Goal: Task Accomplishment & Management: Complete application form

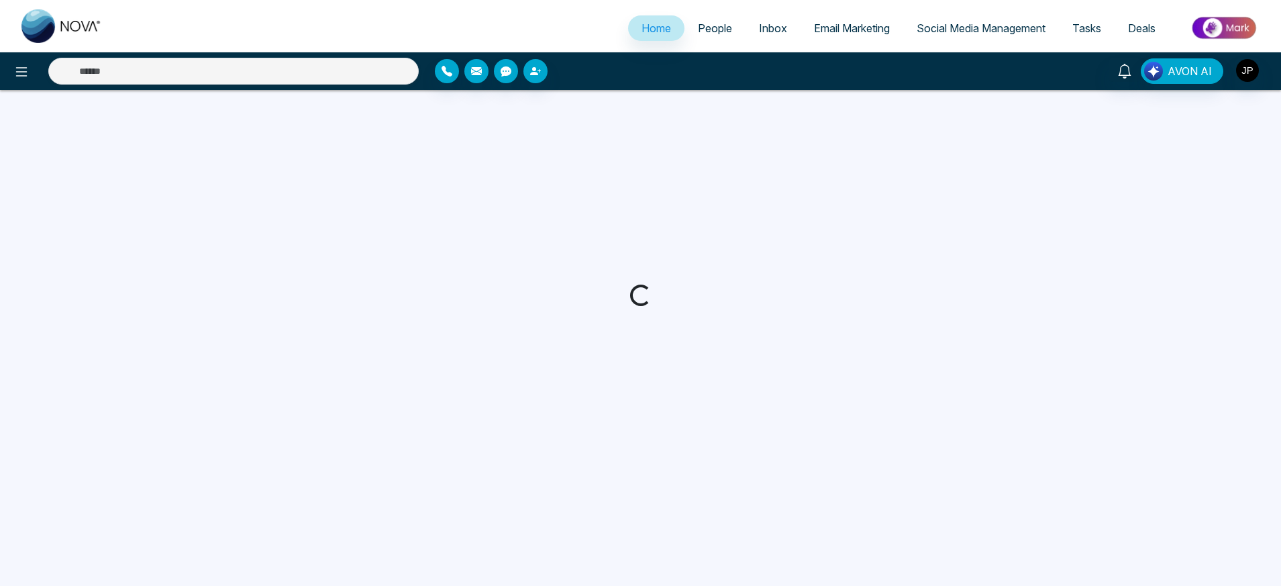
select select "*"
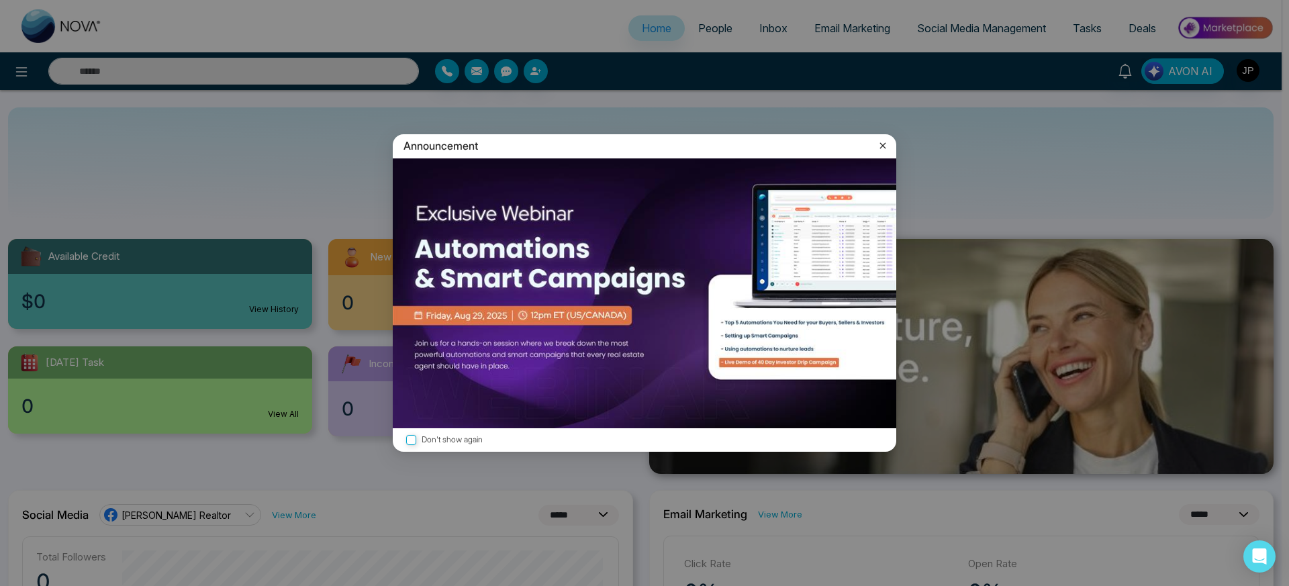
click at [883, 146] on icon at bounding box center [882, 145] width 13 height 13
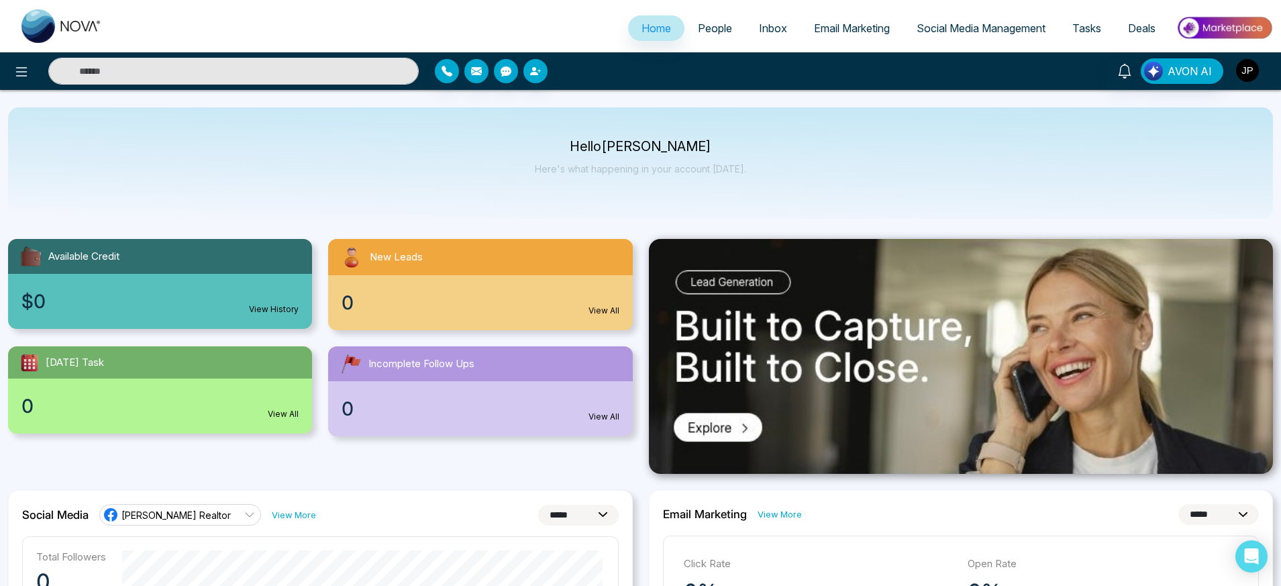
click at [1253, 71] on img "button" at bounding box center [1247, 70] width 23 height 23
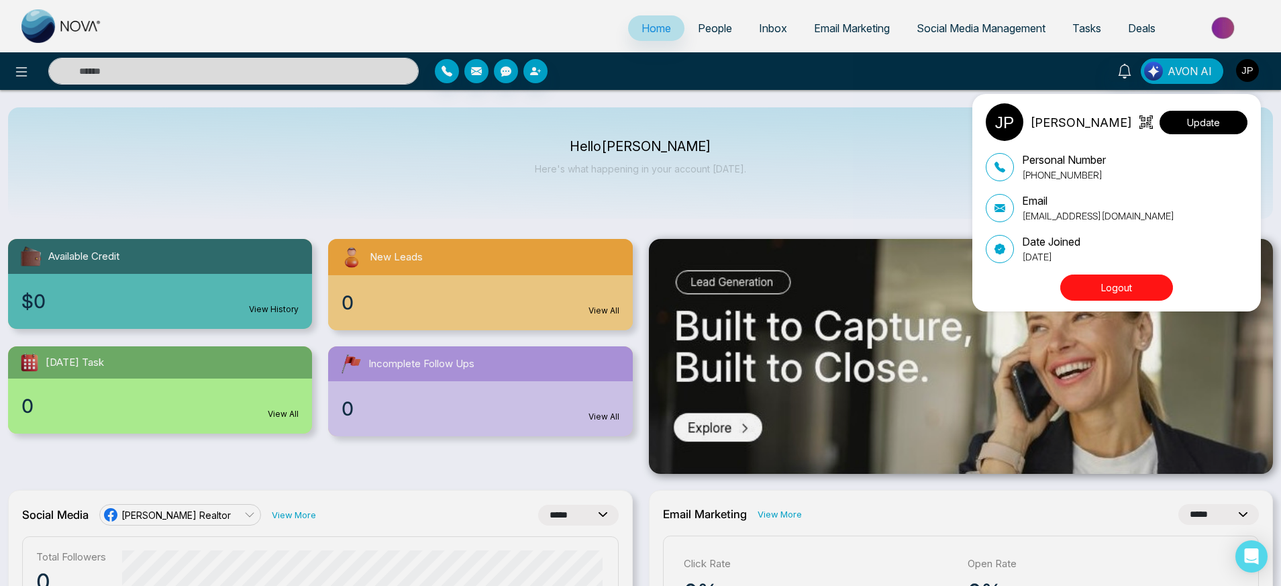
click at [1187, 123] on button "Update" at bounding box center [1204, 122] width 88 height 23
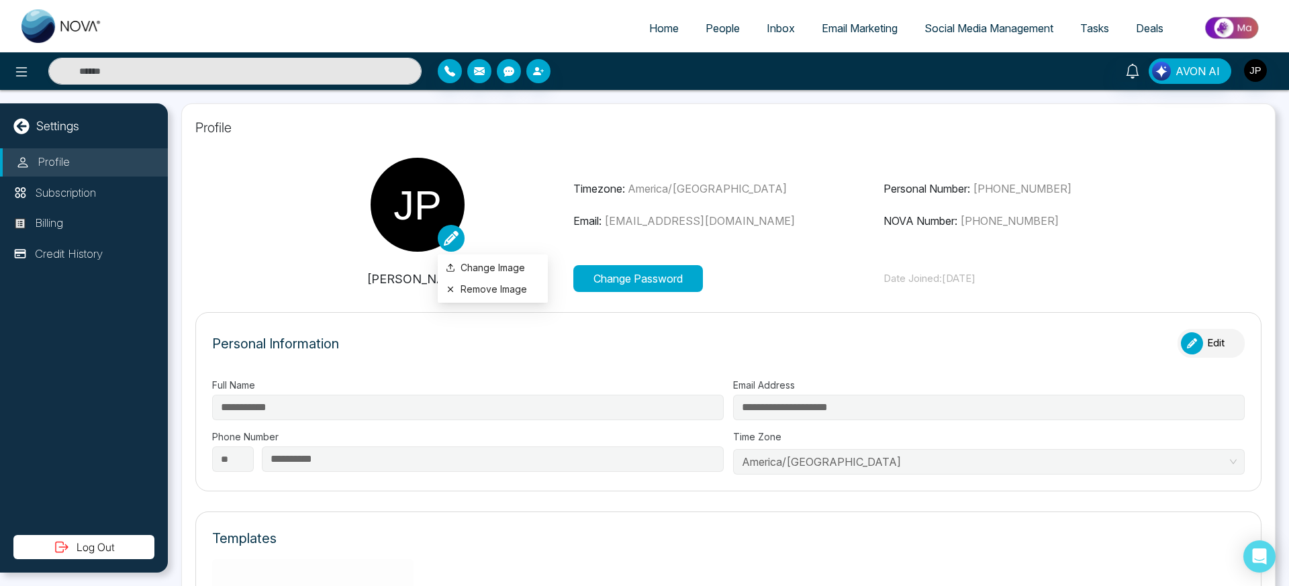
click at [448, 239] on icon at bounding box center [451, 238] width 15 height 15
click at [479, 266] on label "Change Image" at bounding box center [493, 267] width 94 height 15
click at [0, 0] on input "Change Image" at bounding box center [0, 0] width 0 height 0
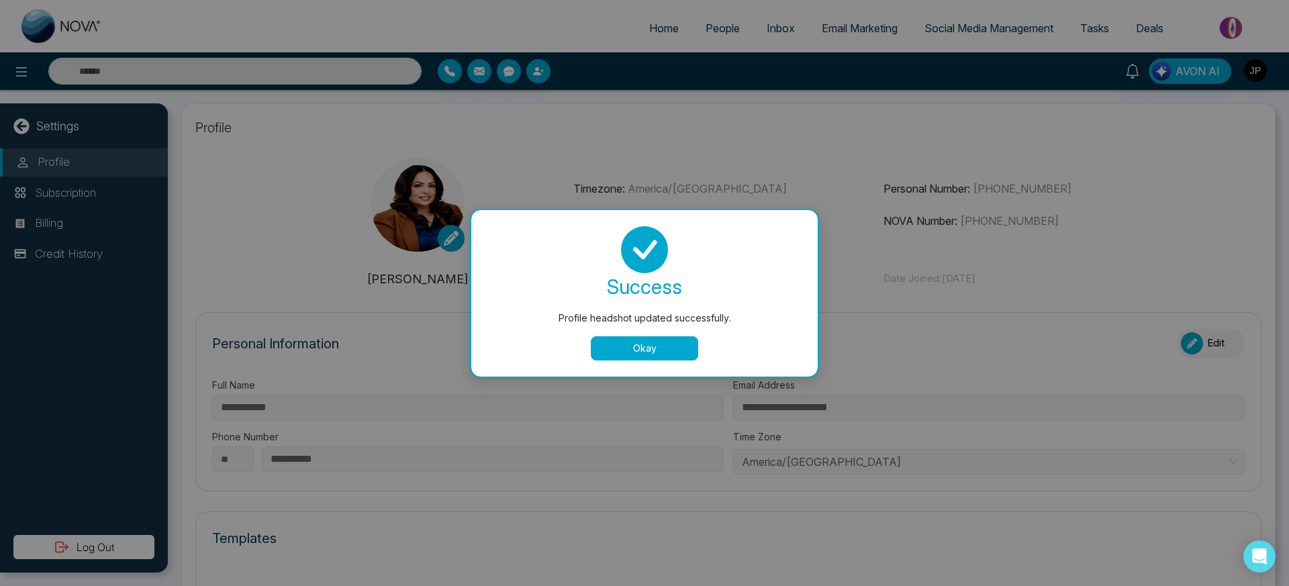
click at [636, 350] on button "Okay" at bounding box center [644, 348] width 107 height 24
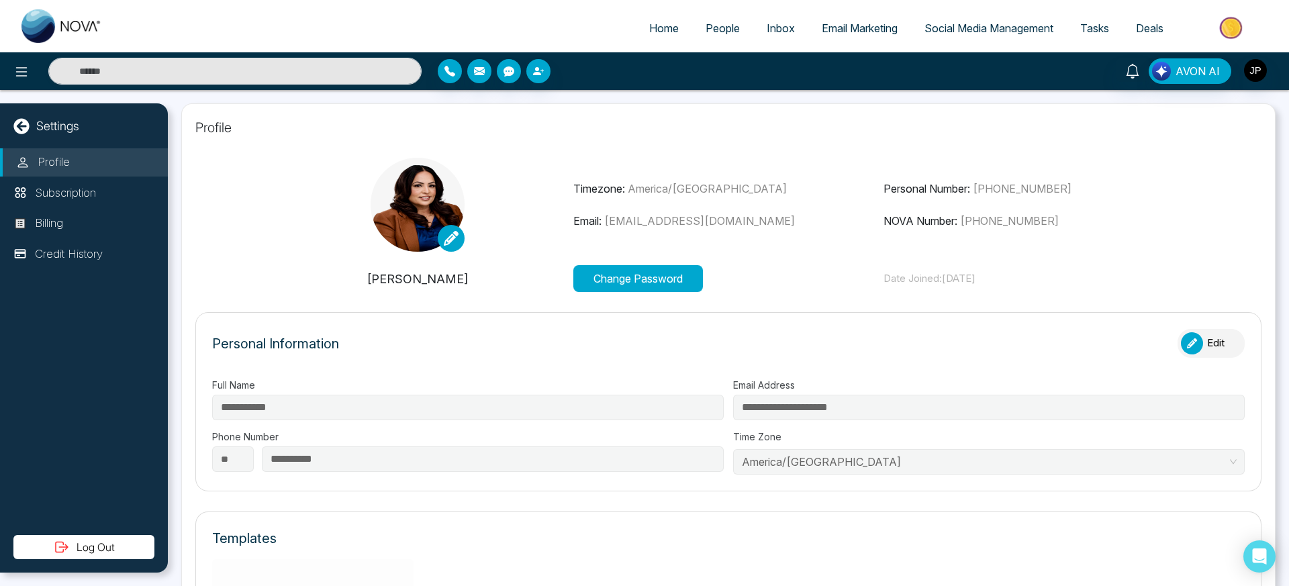
click at [36, 158] on li "Profile" at bounding box center [84, 162] width 168 height 28
click at [23, 132] on icon at bounding box center [20, 125] width 15 height 15
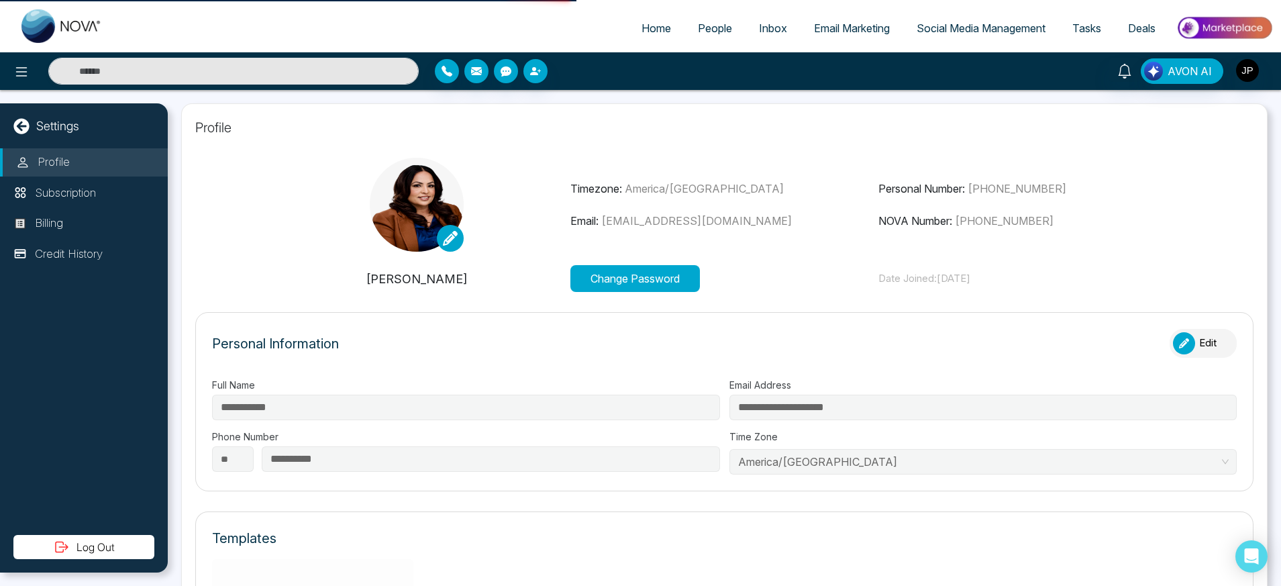
select select "*"
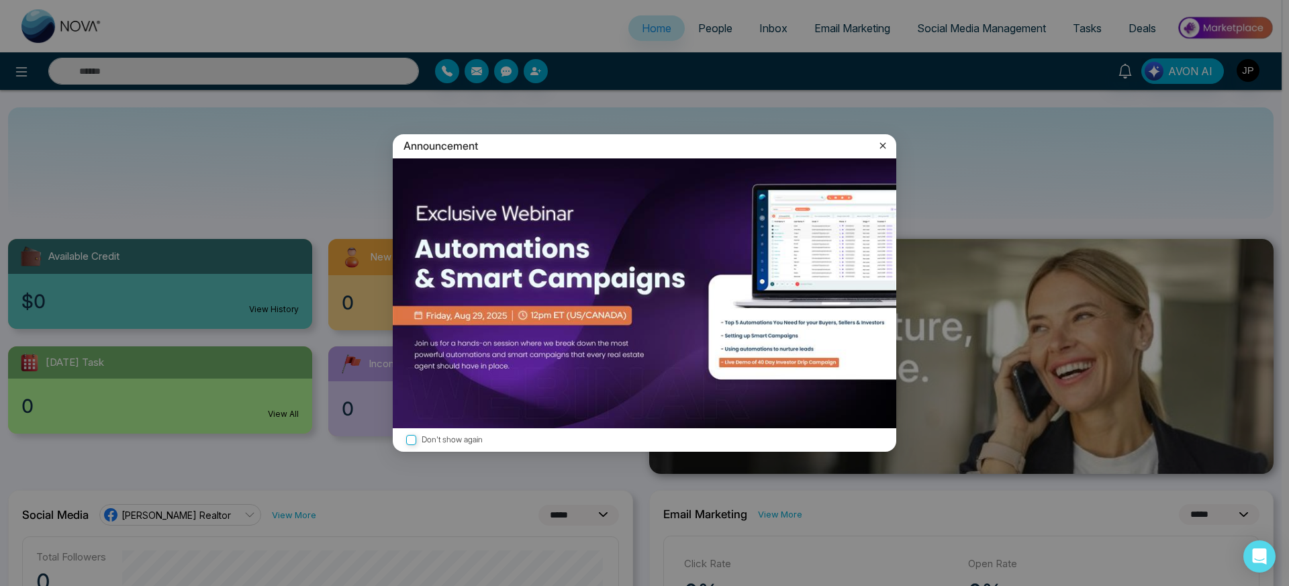
click at [885, 146] on icon at bounding box center [882, 145] width 13 height 13
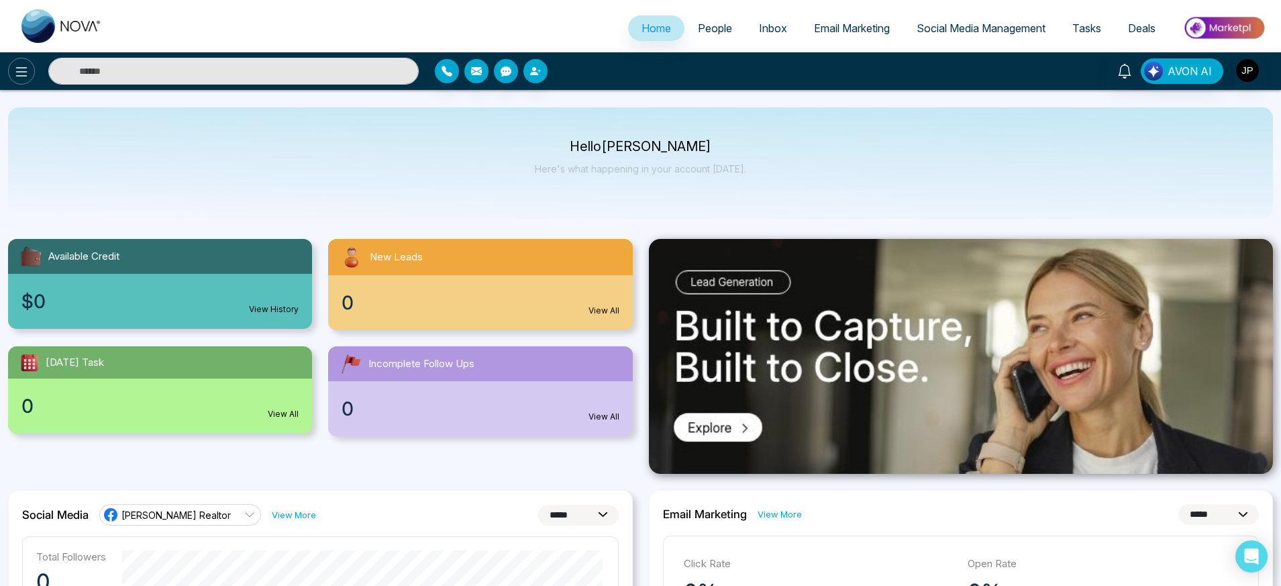
click at [19, 71] on icon at bounding box center [21, 71] width 11 height 9
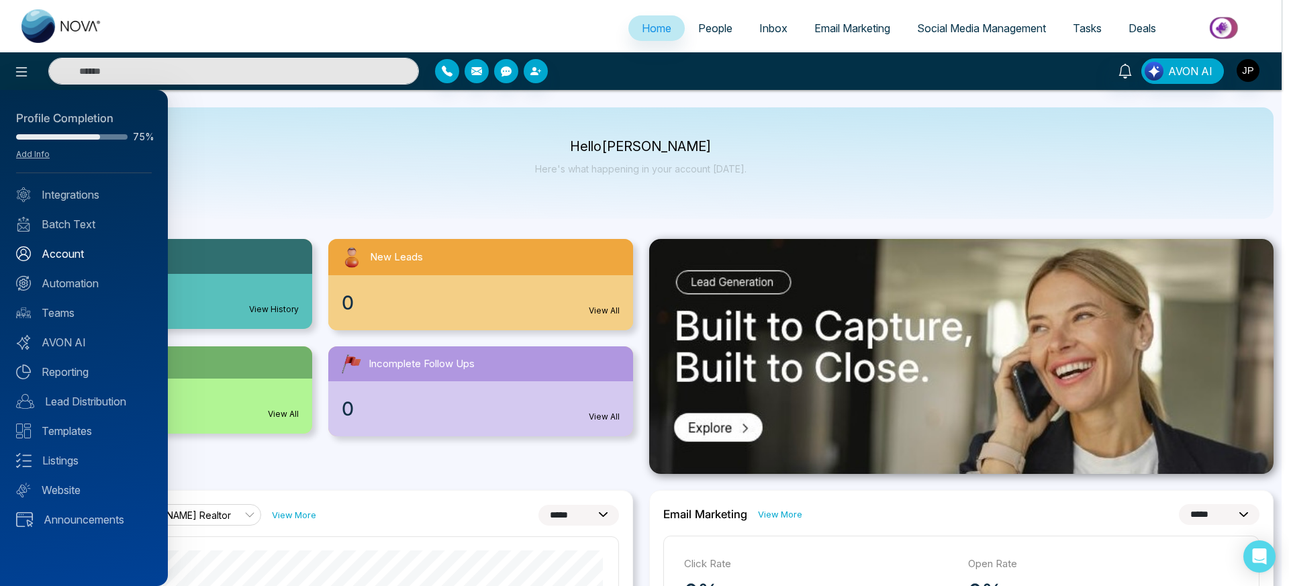
click at [68, 256] on link "Account" at bounding box center [84, 254] width 136 height 16
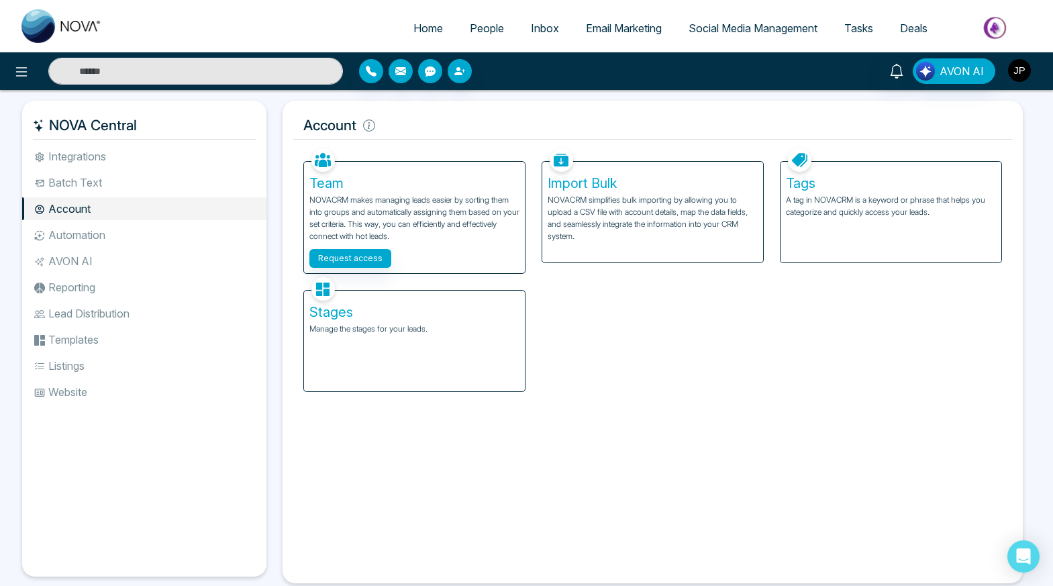
click at [1016, 77] on img "button" at bounding box center [1019, 70] width 23 height 23
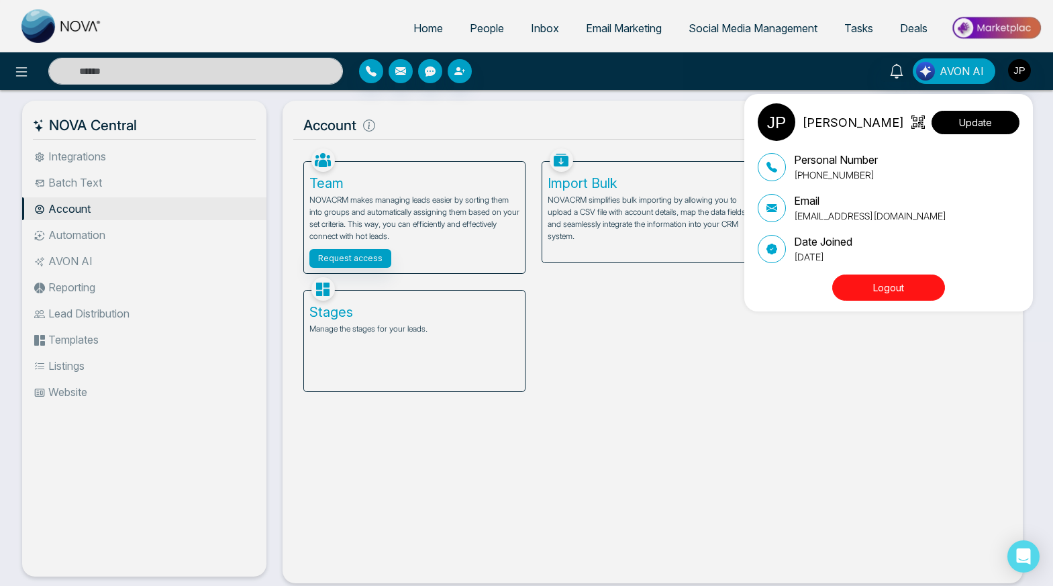
click at [947, 122] on button "Update" at bounding box center [976, 122] width 88 height 23
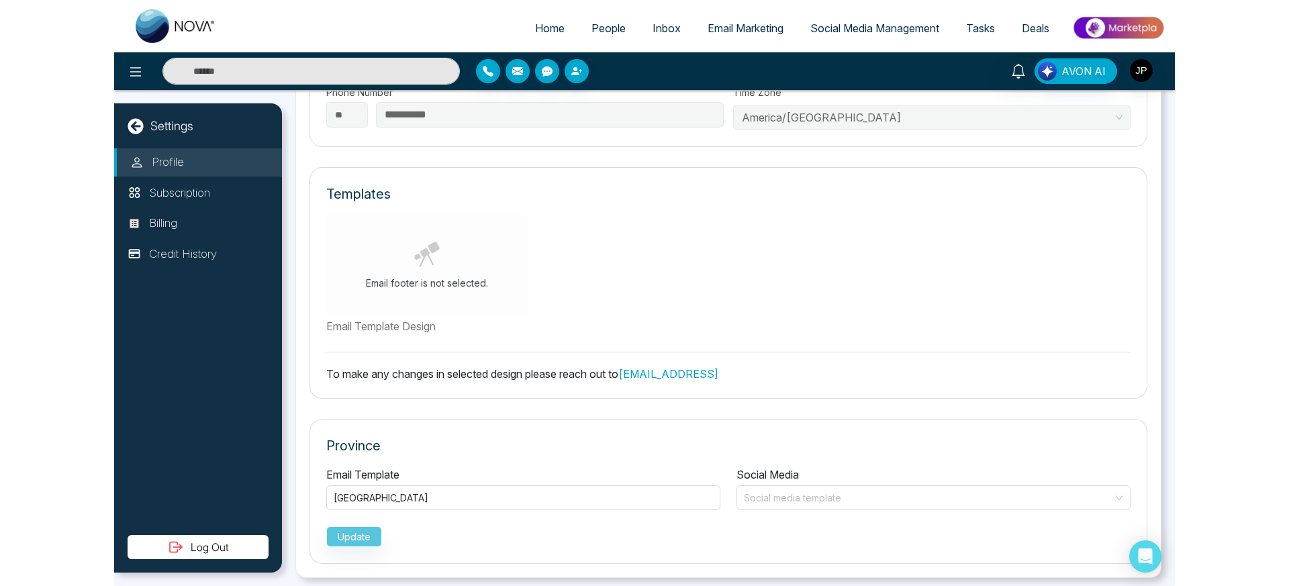
scroll to position [350, 0]
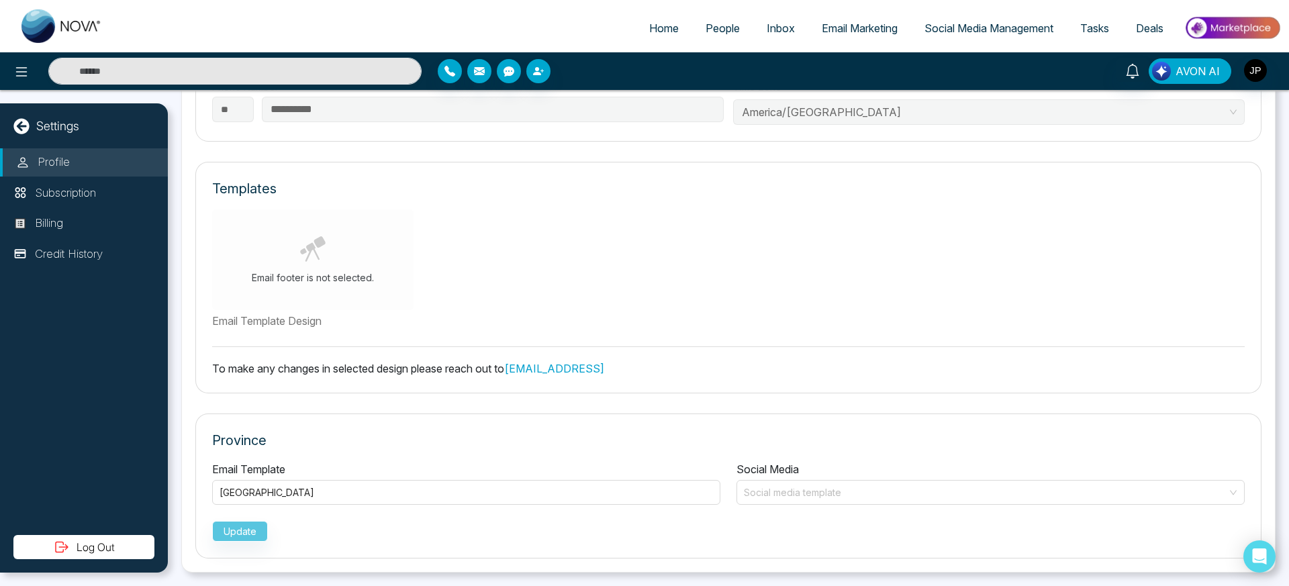
click at [1213, 76] on span "AVON AI" at bounding box center [1197, 71] width 44 height 16
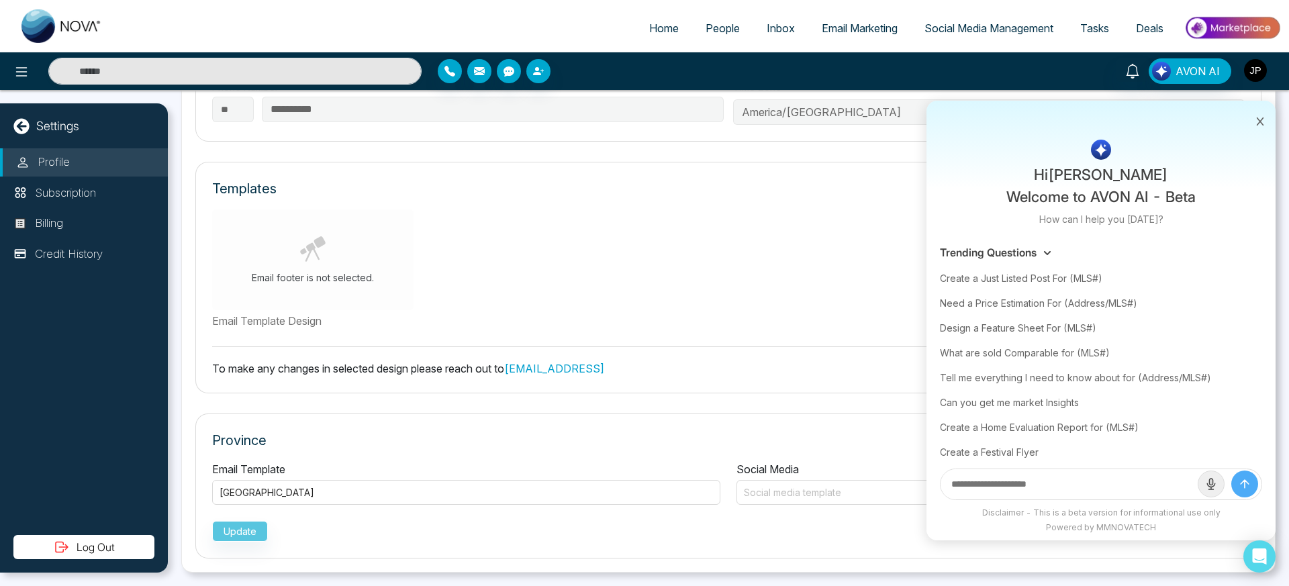
click at [1259, 67] on img "button" at bounding box center [1255, 70] width 23 height 23
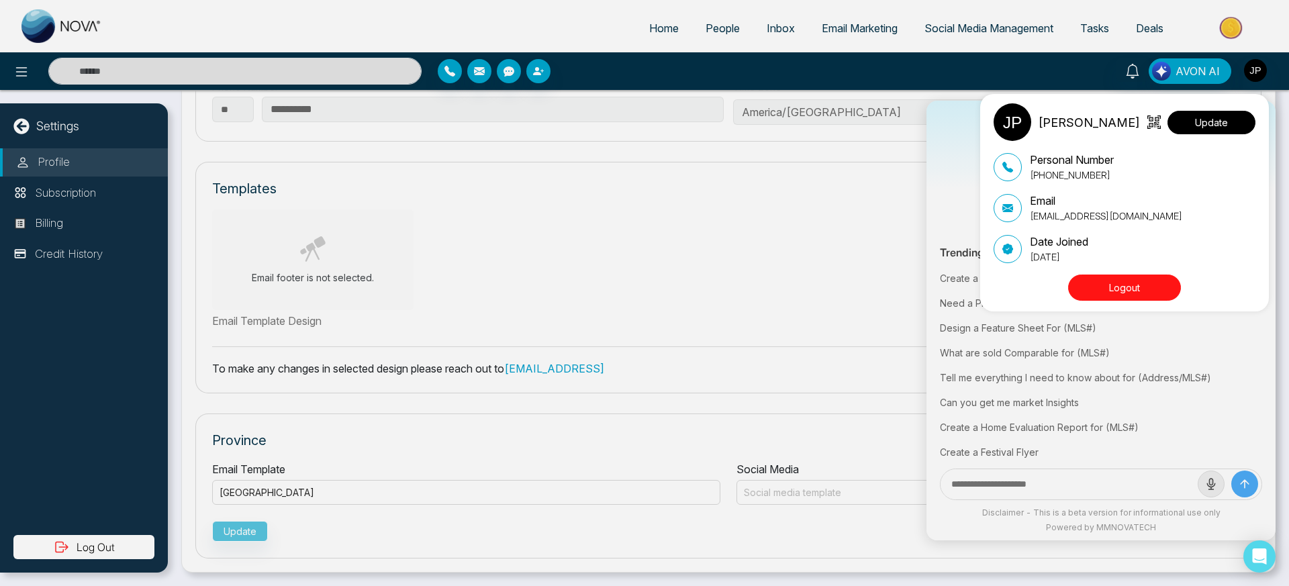
click at [1192, 115] on button "Update" at bounding box center [1211, 122] width 88 height 23
click at [57, 161] on div "[PERSON_NAME] Update Personal Number [PHONE_NUMBER] Email [EMAIL_ADDRESS][DOMAI…" at bounding box center [644, 293] width 1289 height 586
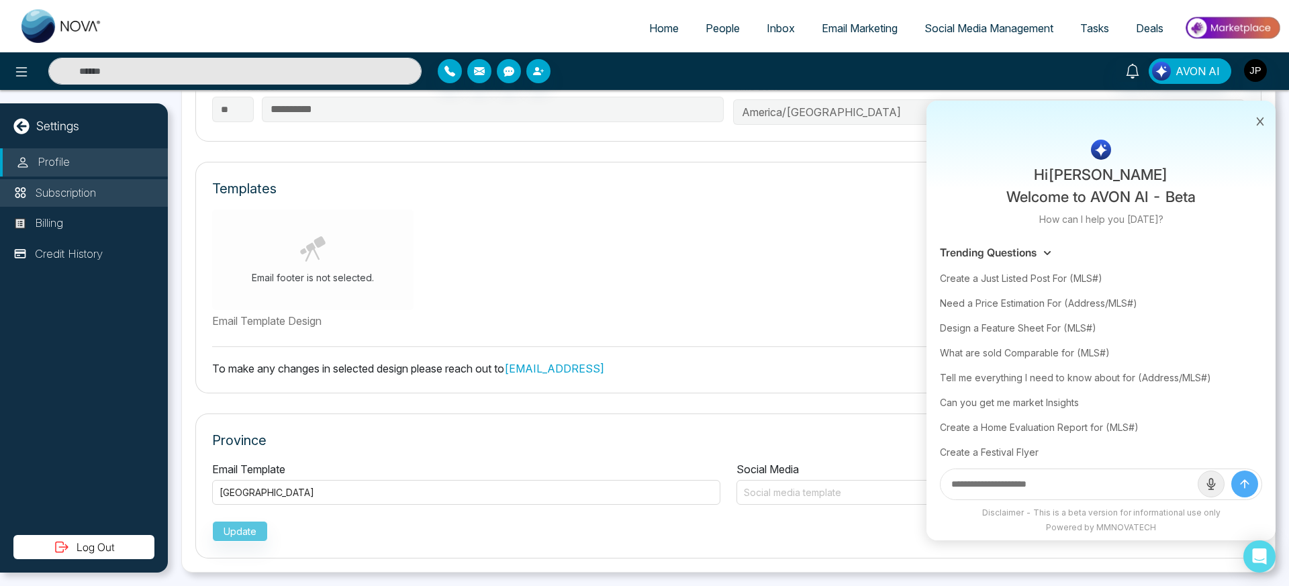
click at [53, 192] on p "Subscription" at bounding box center [65, 193] width 61 height 17
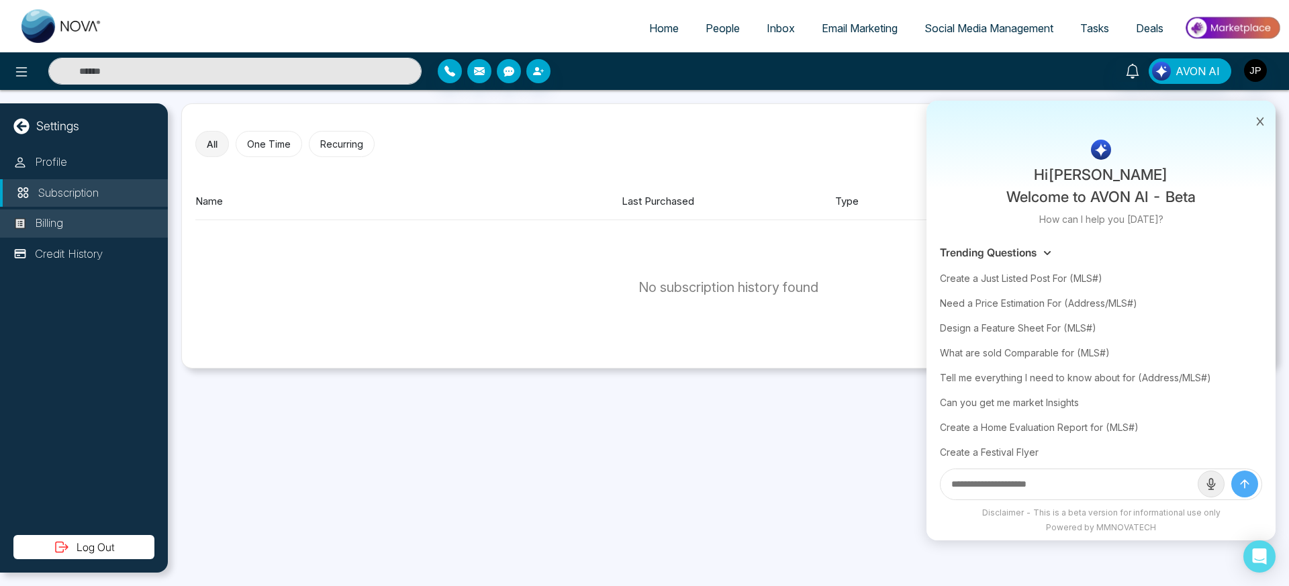
click at [46, 221] on p "Billing" at bounding box center [49, 223] width 28 height 17
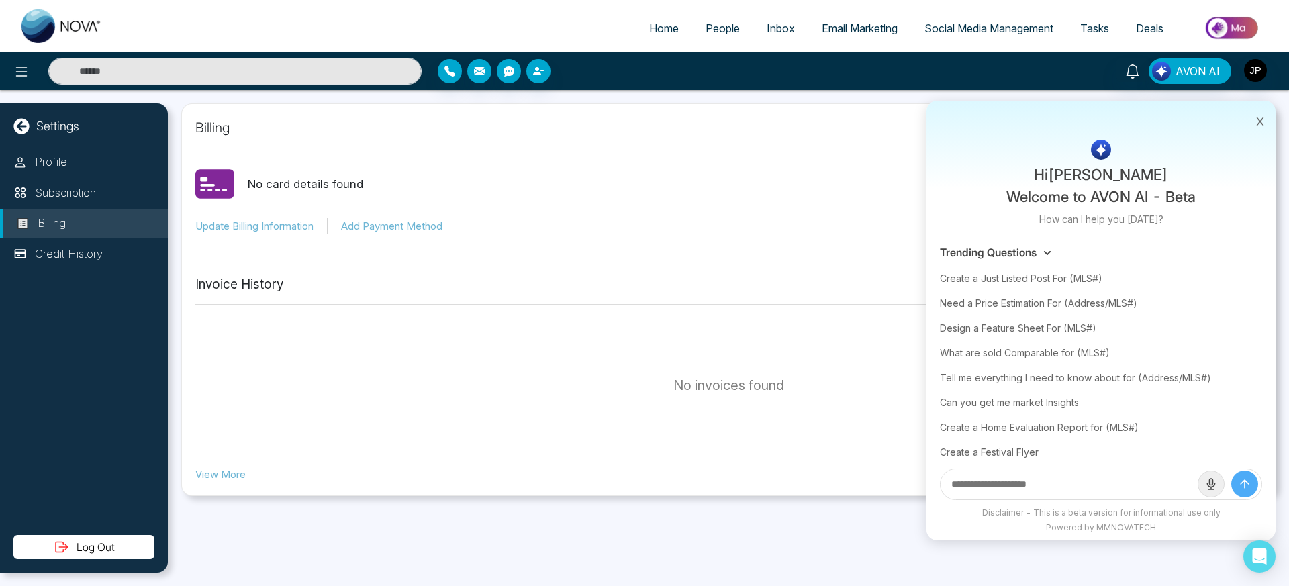
click at [46, 128] on p "Settings" at bounding box center [57, 126] width 43 height 18
click at [16, 127] on icon at bounding box center [20, 125] width 15 height 15
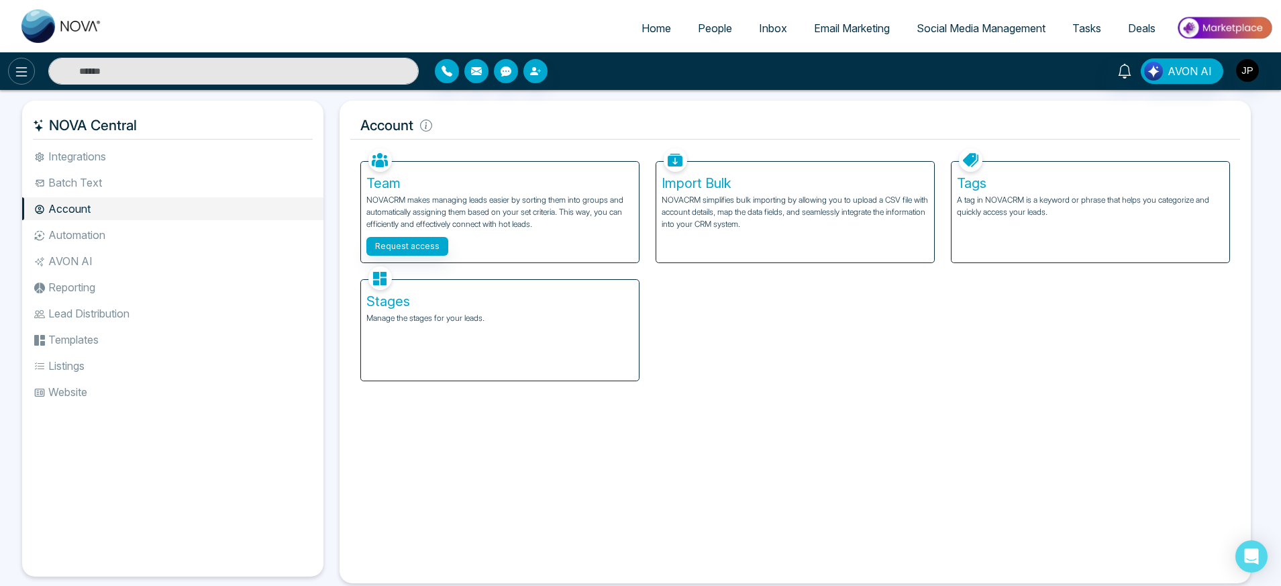
click at [22, 65] on icon at bounding box center [21, 72] width 16 height 16
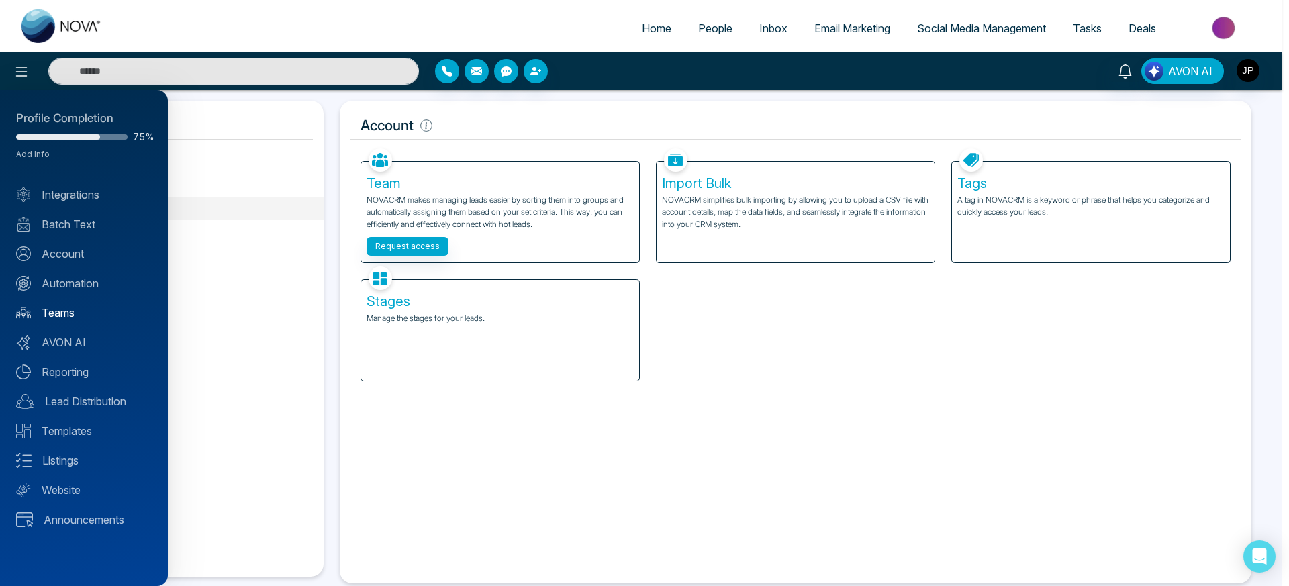
click at [50, 309] on link "Teams" at bounding box center [84, 313] width 136 height 16
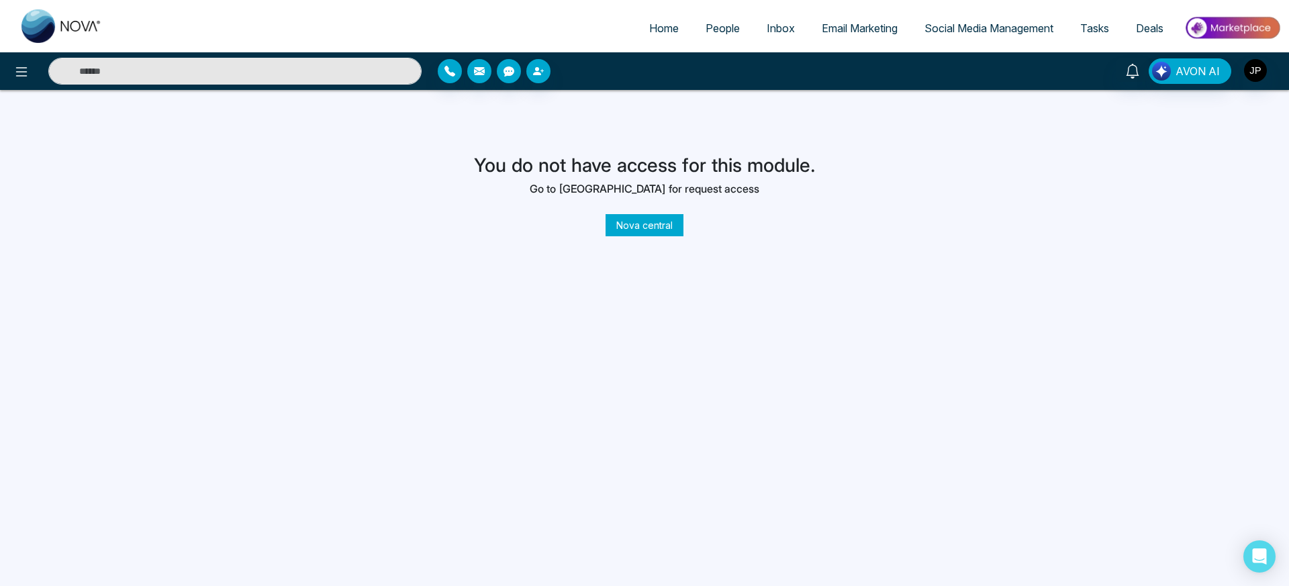
click at [172, 65] on input "text" at bounding box center [234, 71] width 373 height 27
type input "**********"
click at [732, 21] on link "People" at bounding box center [722, 28] width 61 height 26
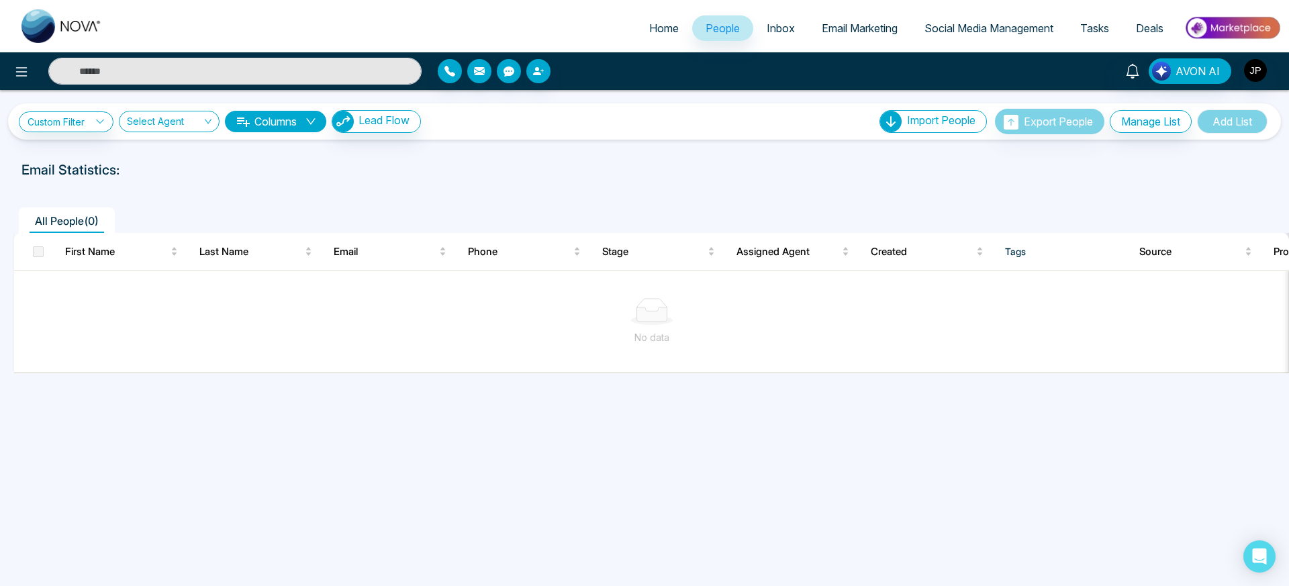
click at [712, 166] on div "Email Statistics:" at bounding box center [644, 170] width 1246 height 20
click at [1263, 67] on img "button" at bounding box center [1255, 70] width 23 height 23
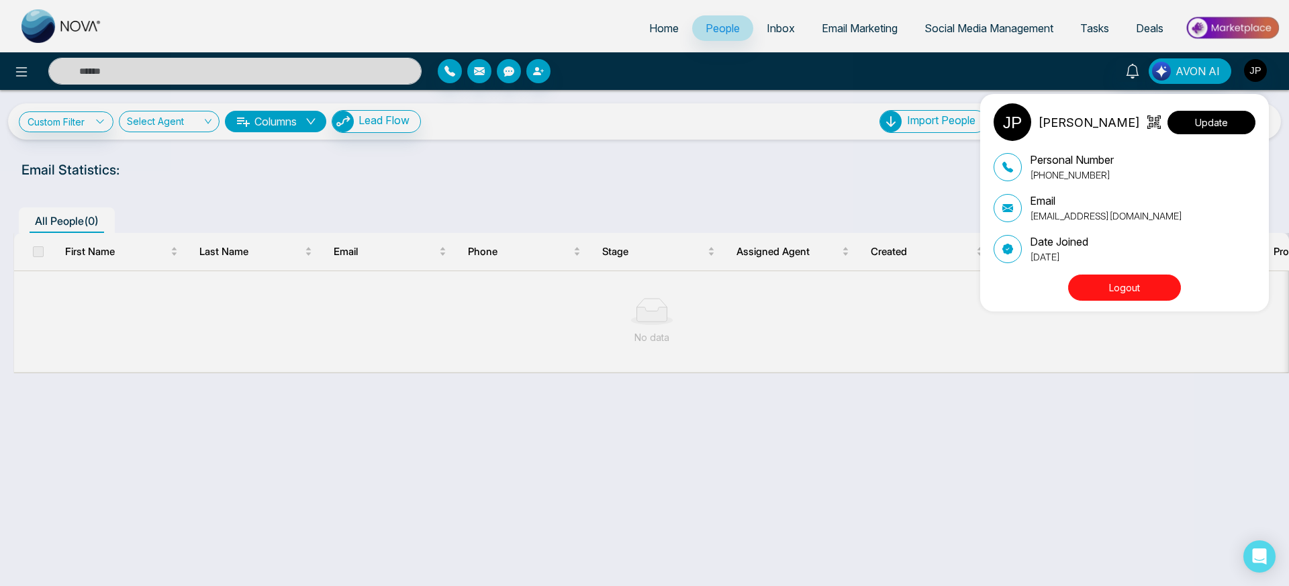
click at [1210, 122] on button "Update" at bounding box center [1211, 122] width 88 height 23
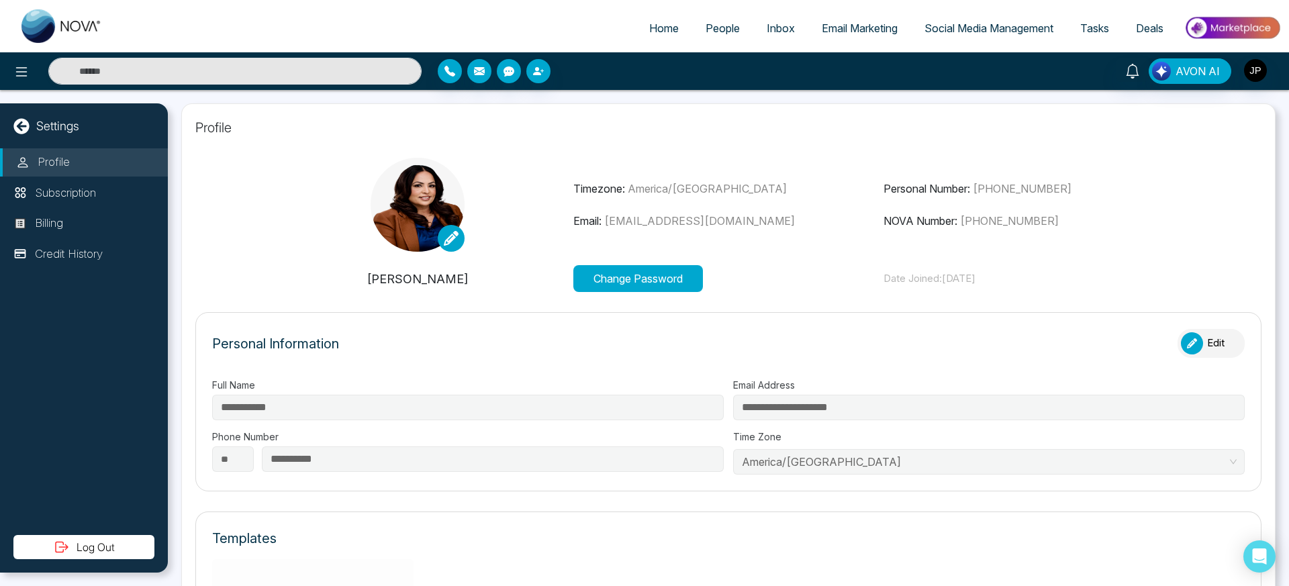
click at [544, 540] on div "Templates" at bounding box center [728, 538] width 1032 height 20
click at [260, 543] on p "Templates" at bounding box center [244, 538] width 64 height 20
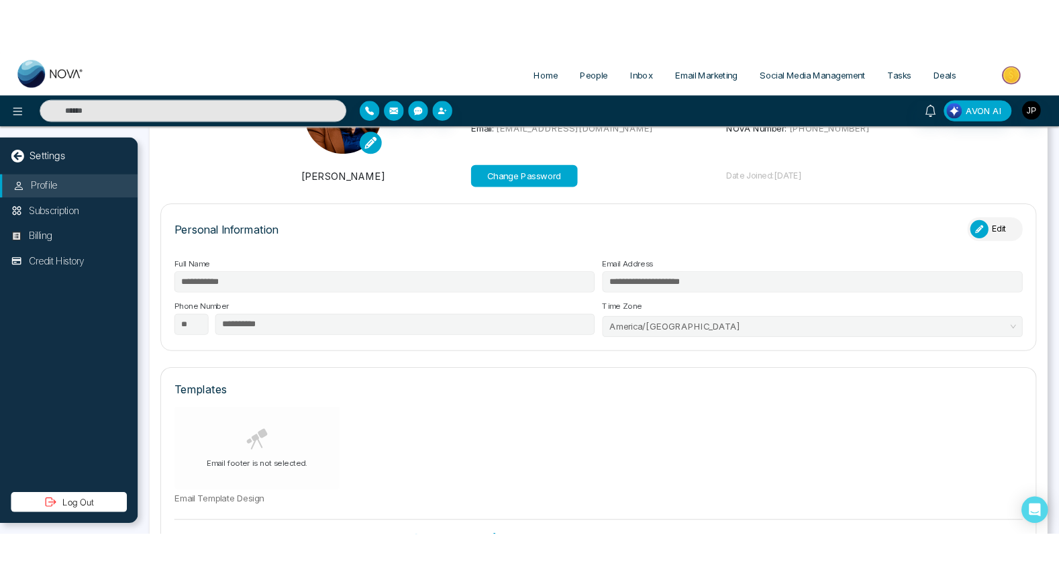
scroll to position [129, 0]
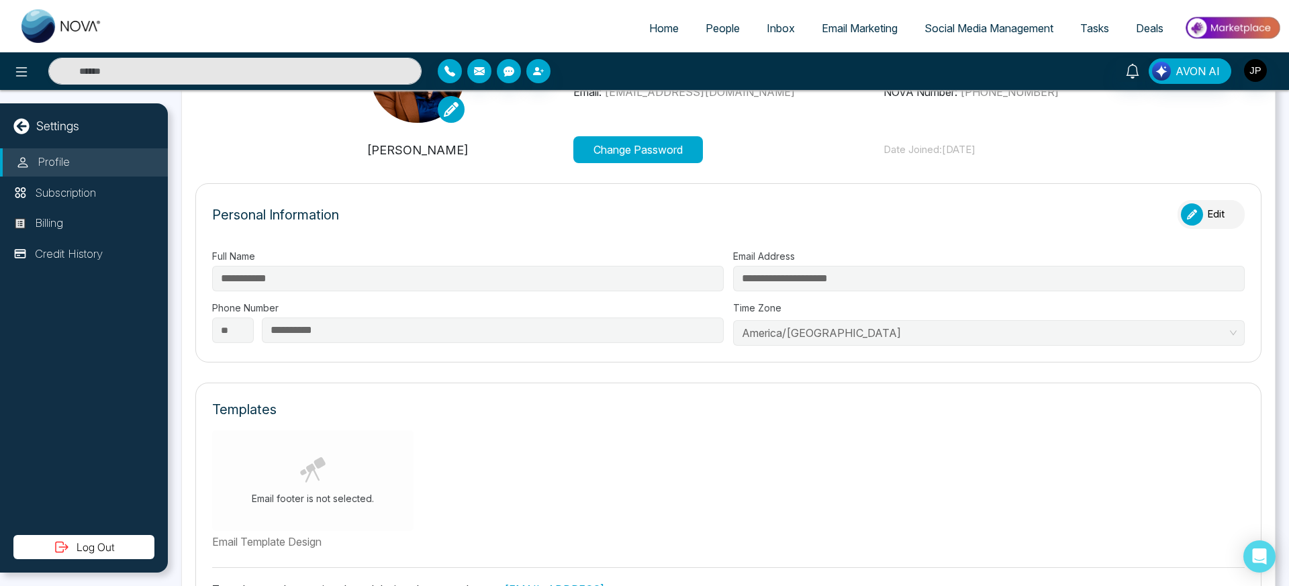
click at [312, 546] on label "Email Template Design" at bounding box center [381, 542] width 338 height 16
click at [319, 542] on label "Email Template Design" at bounding box center [381, 542] width 338 height 16
click at [19, 75] on icon at bounding box center [21, 72] width 16 height 16
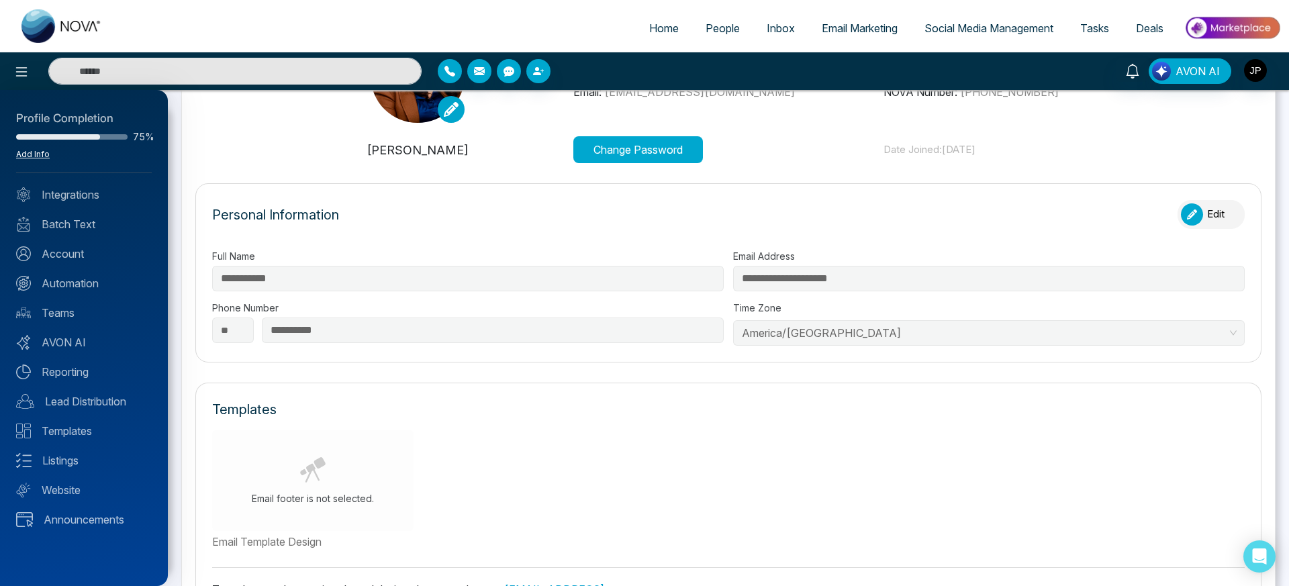
click at [28, 155] on link "Add Info" at bounding box center [33, 154] width 34 height 10
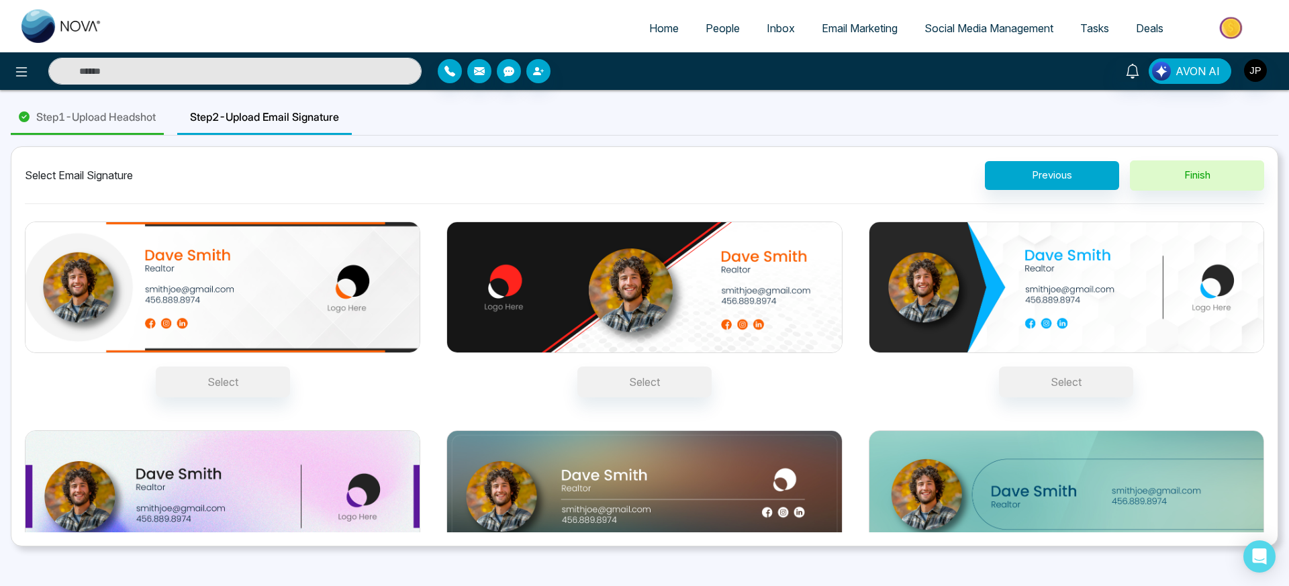
click at [779, 414] on div "Select Select Select Select Select Select" at bounding box center [644, 411] width 1239 height 393
click at [7, 221] on div "Step 1 - Upload Headshot Step 2 - Upload Email Signature Select Email Signature…" at bounding box center [644, 324] width 1289 height 446
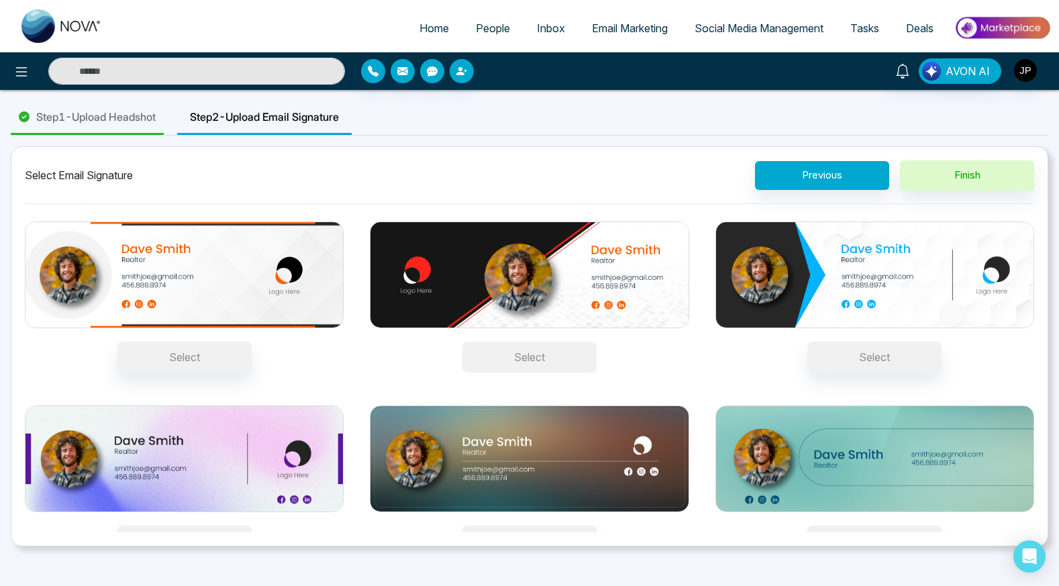
click at [551, 359] on button "Select" at bounding box center [530, 357] width 134 height 31
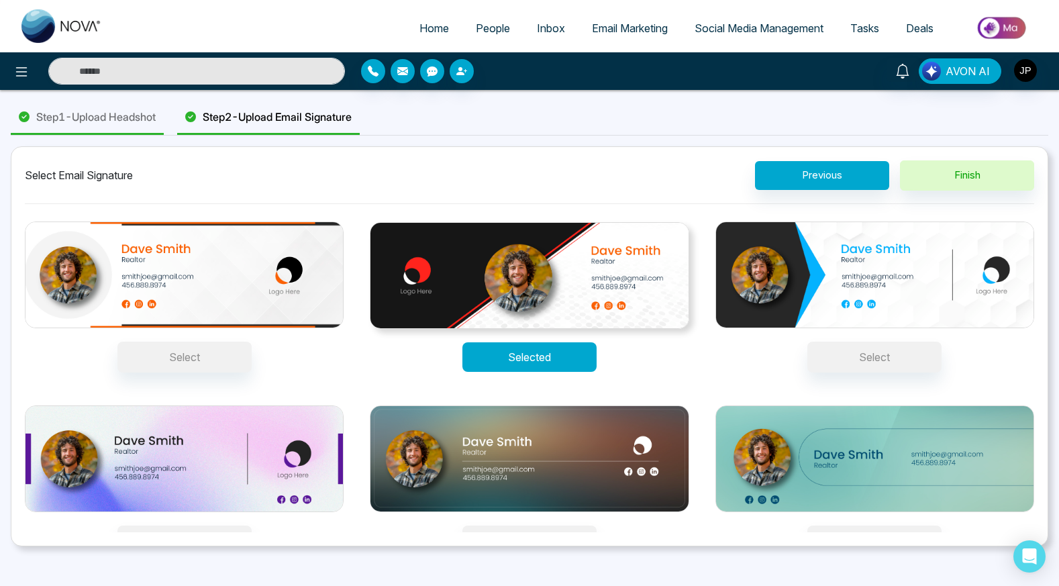
click at [553, 355] on button "Selected" at bounding box center [530, 357] width 134 height 30
click at [115, 115] on span "Step 1 - Upload Headshot" at bounding box center [95, 117] width 119 height 16
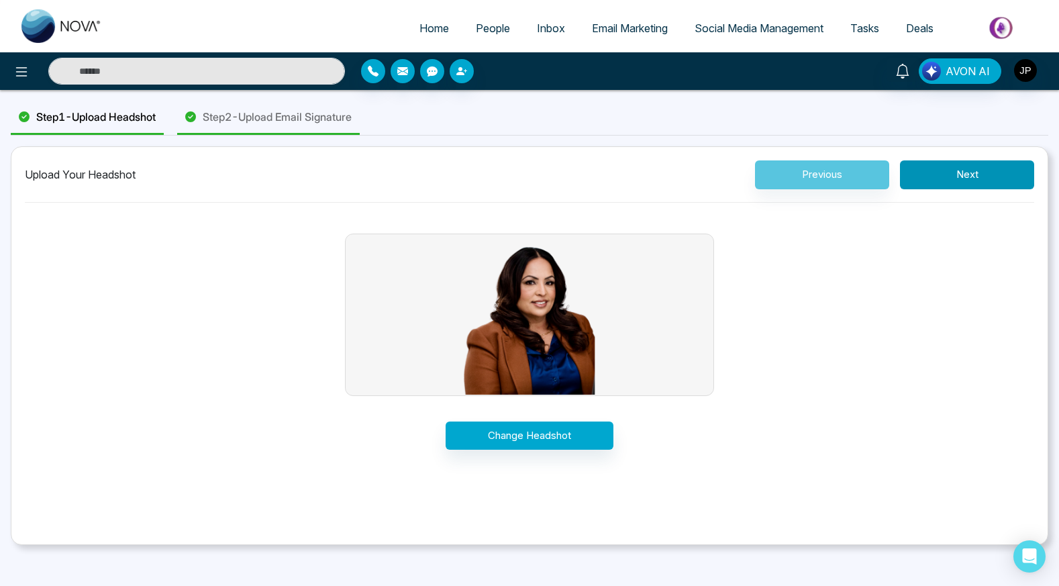
click at [947, 175] on button "Next" at bounding box center [967, 174] width 134 height 29
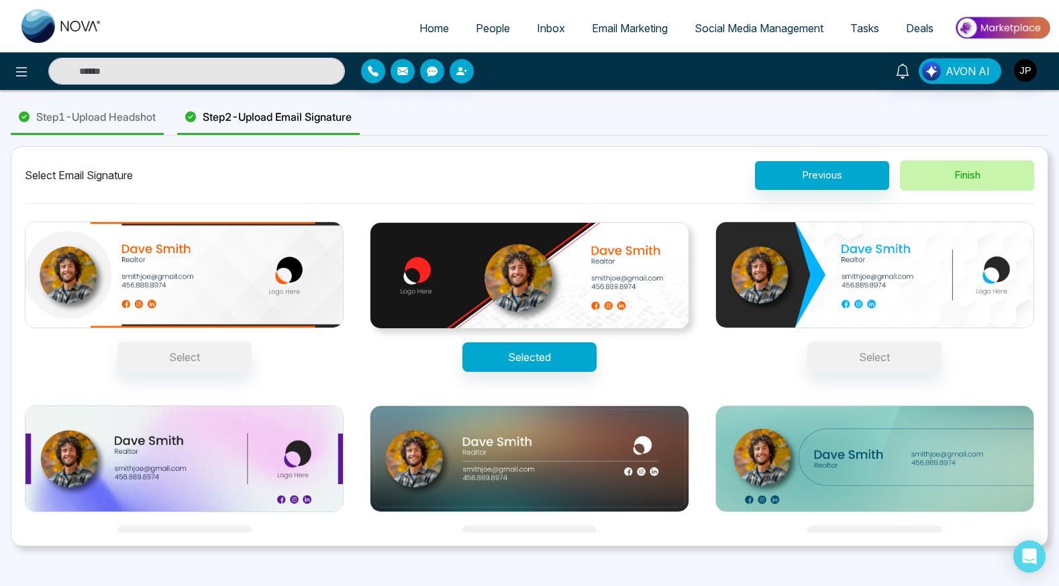
click at [953, 175] on button "Finish" at bounding box center [967, 175] width 134 height 30
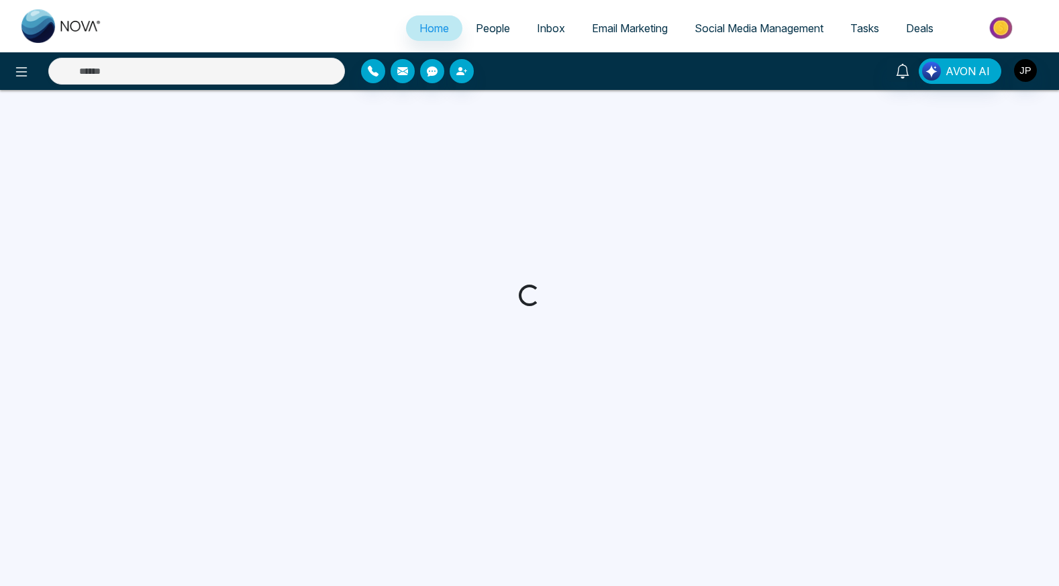
select select "*"
